Goal: Task Accomplishment & Management: Use online tool/utility

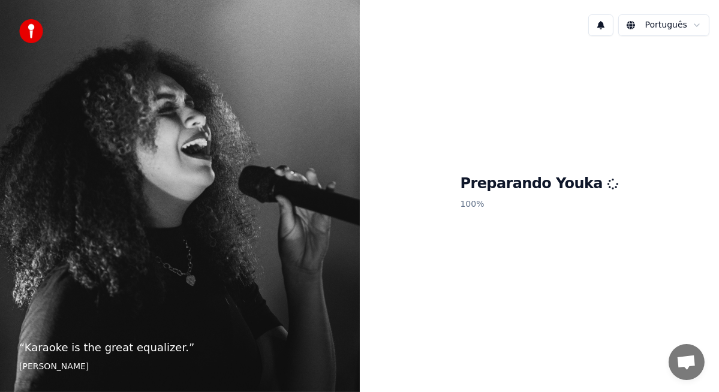
scroll to position [2699, 0]
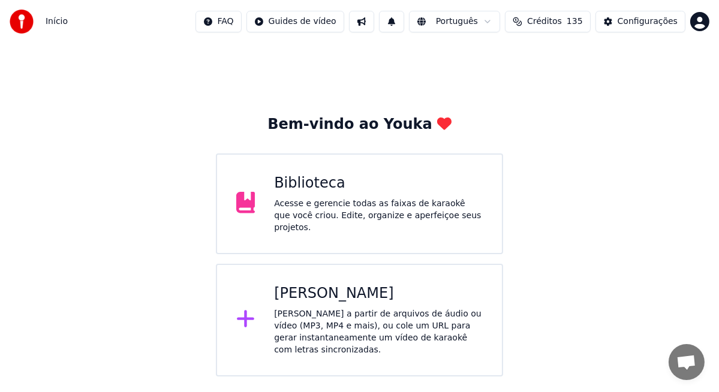
click at [329, 189] on div "Biblioteca" at bounding box center [378, 183] width 209 height 19
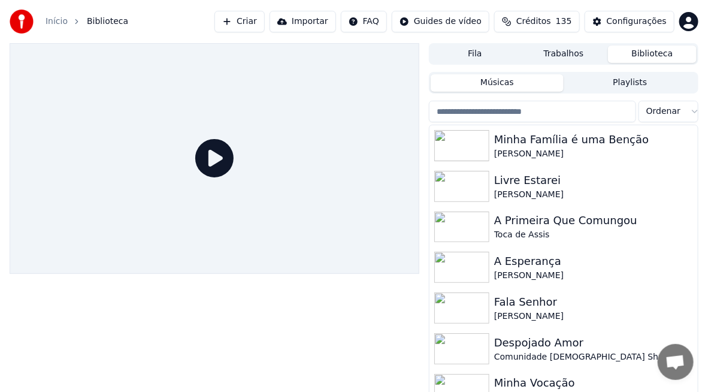
click at [257, 24] on button "Criar" at bounding box center [240, 22] width 50 height 22
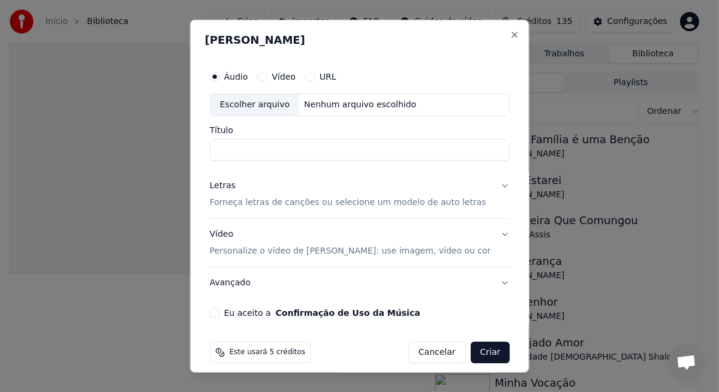
click at [260, 108] on div "Escolher arquivo" at bounding box center [254, 105] width 89 height 22
type input "**********"
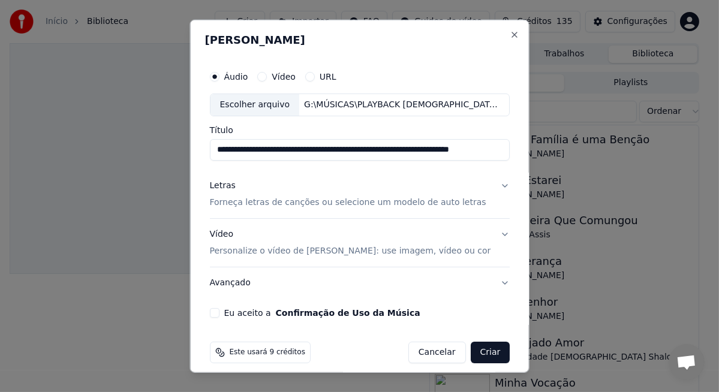
click at [289, 204] on p "Forneça letras de canções ou selecione um modelo de auto letras" at bounding box center [347, 203] width 276 height 12
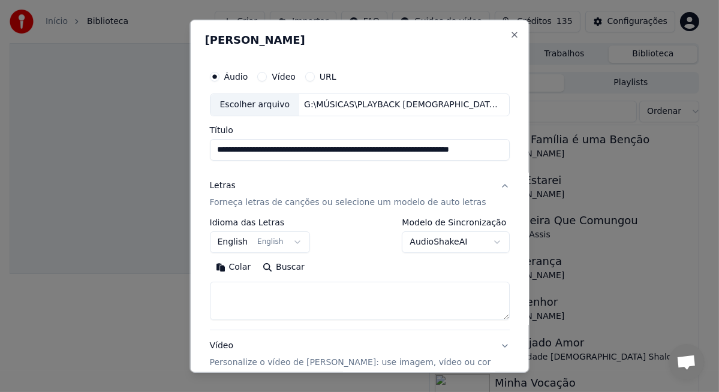
click at [258, 288] on textarea at bounding box center [359, 301] width 300 height 38
paste textarea "**********"
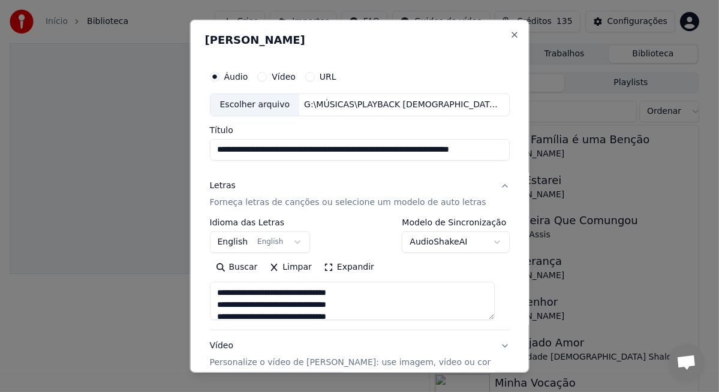
type textarea "**********"
click at [291, 239] on button "English English" at bounding box center [259, 242] width 101 height 22
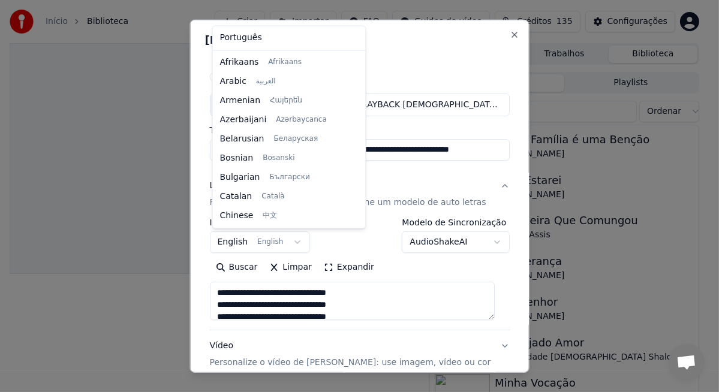
scroll to position [95, 0]
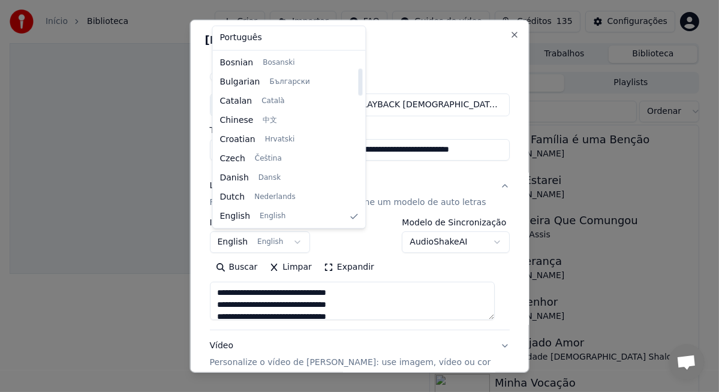
select select "**"
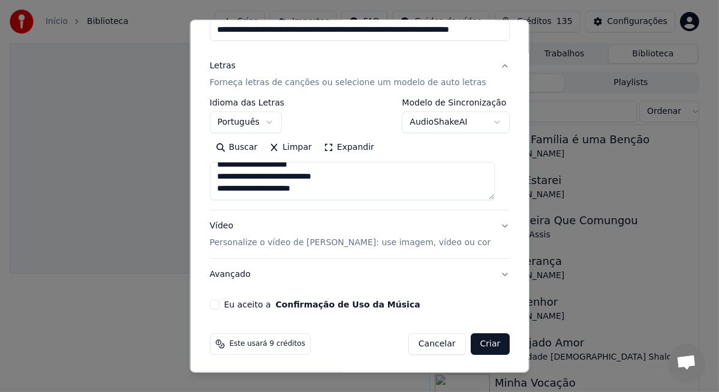
scroll to position [121, 0]
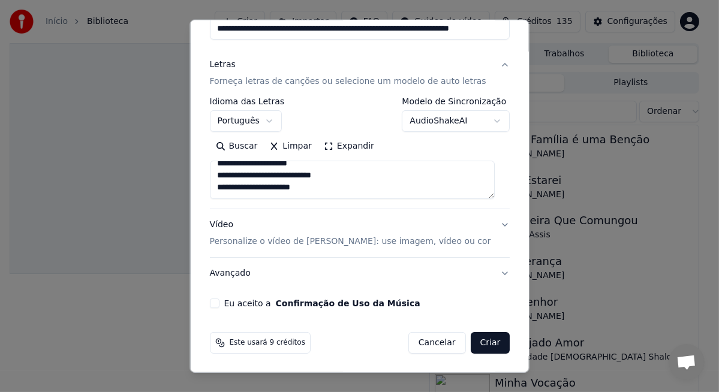
click at [233, 246] on button "Vídeo Personalize o vídeo de karaokê: use imagem, vídeo ou cor" at bounding box center [359, 233] width 300 height 48
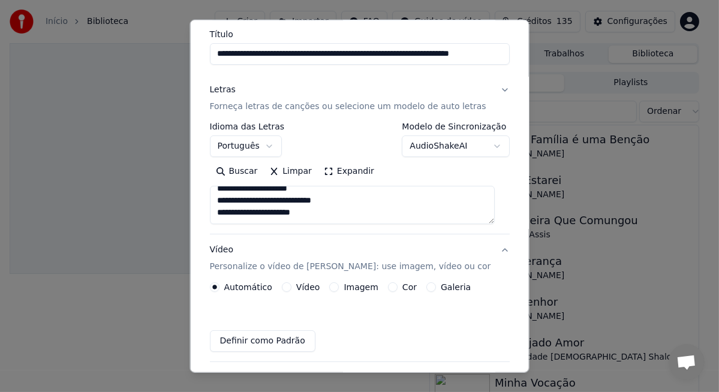
scroll to position [89, 0]
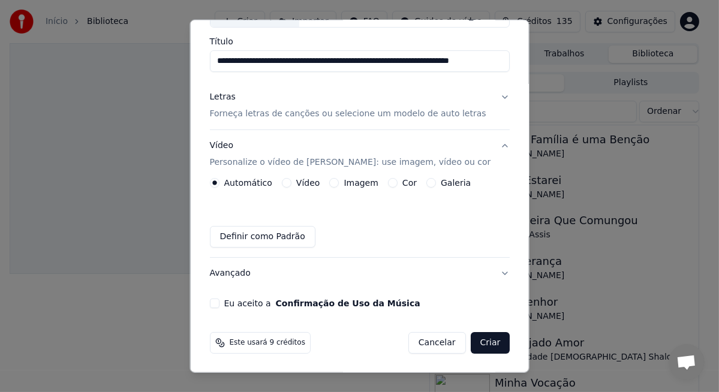
click at [286, 180] on button "Vídeo" at bounding box center [286, 183] width 10 height 10
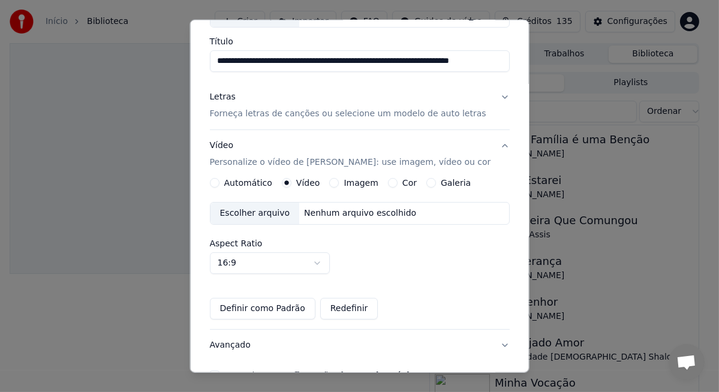
click at [248, 216] on div "Escolher arquivo" at bounding box center [254, 214] width 89 height 22
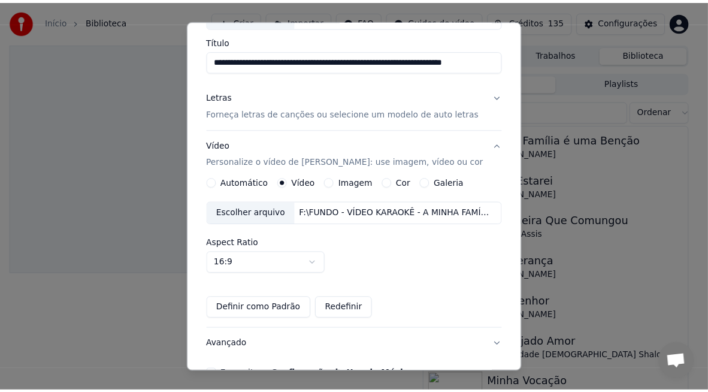
scroll to position [161, 0]
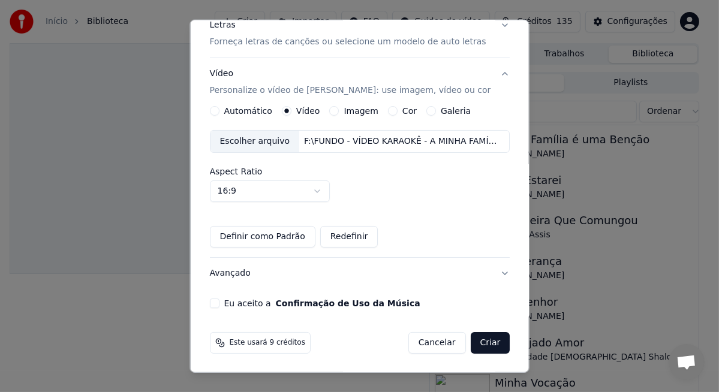
click at [214, 304] on button "Eu aceito a Confirmação de Uso da Música" at bounding box center [214, 303] width 10 height 10
click at [475, 339] on button "Criar" at bounding box center [490, 343] width 40 height 22
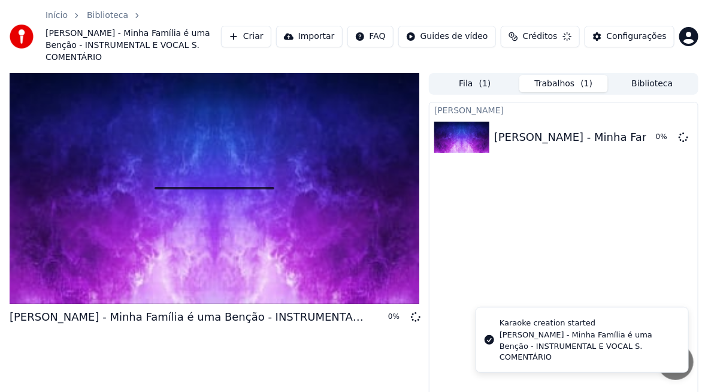
scroll to position [0, 0]
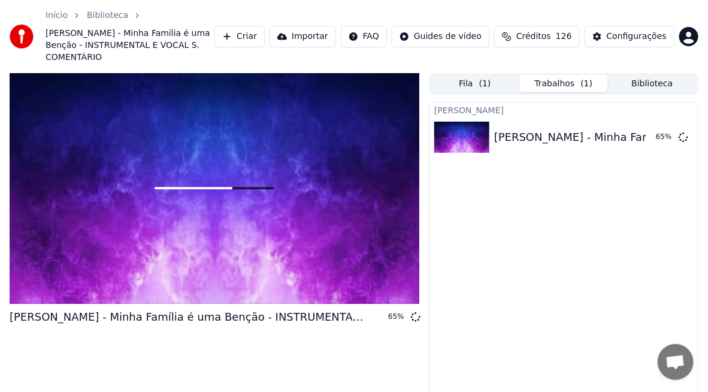
click at [476, 273] on div "[PERSON_NAME] - Minha Família é uma Benção - INSTRUMENTAL E VOCAL S. COMENTÁRIO…" at bounding box center [564, 268] width 270 height 333
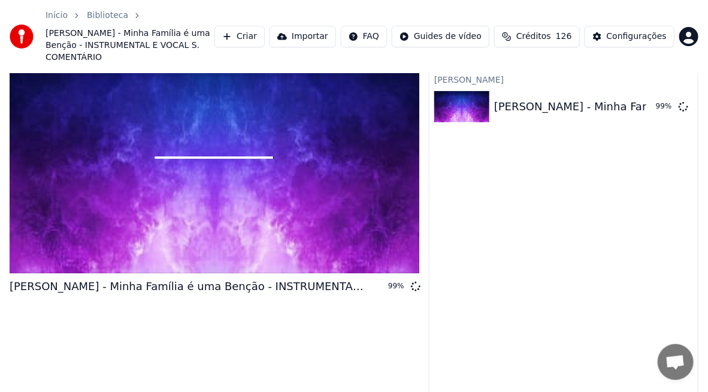
click at [555, 237] on div "[PERSON_NAME] - Minha Família é uma Benção - INSTRUMENTAL E VOCAL S. COMENTÁRIO…" at bounding box center [564, 237] width 270 height 333
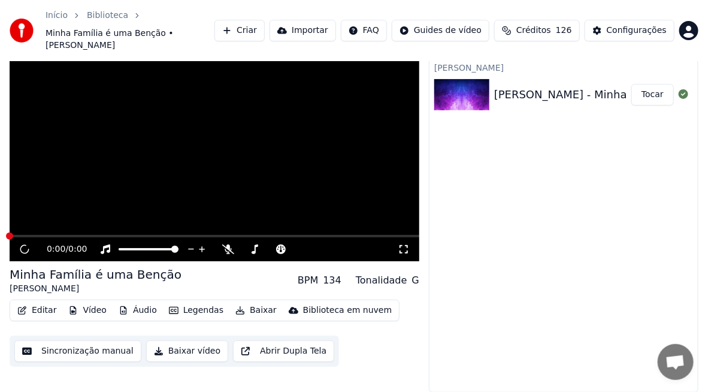
scroll to position [19, 0]
